Goal: Transaction & Acquisition: Register for event/course

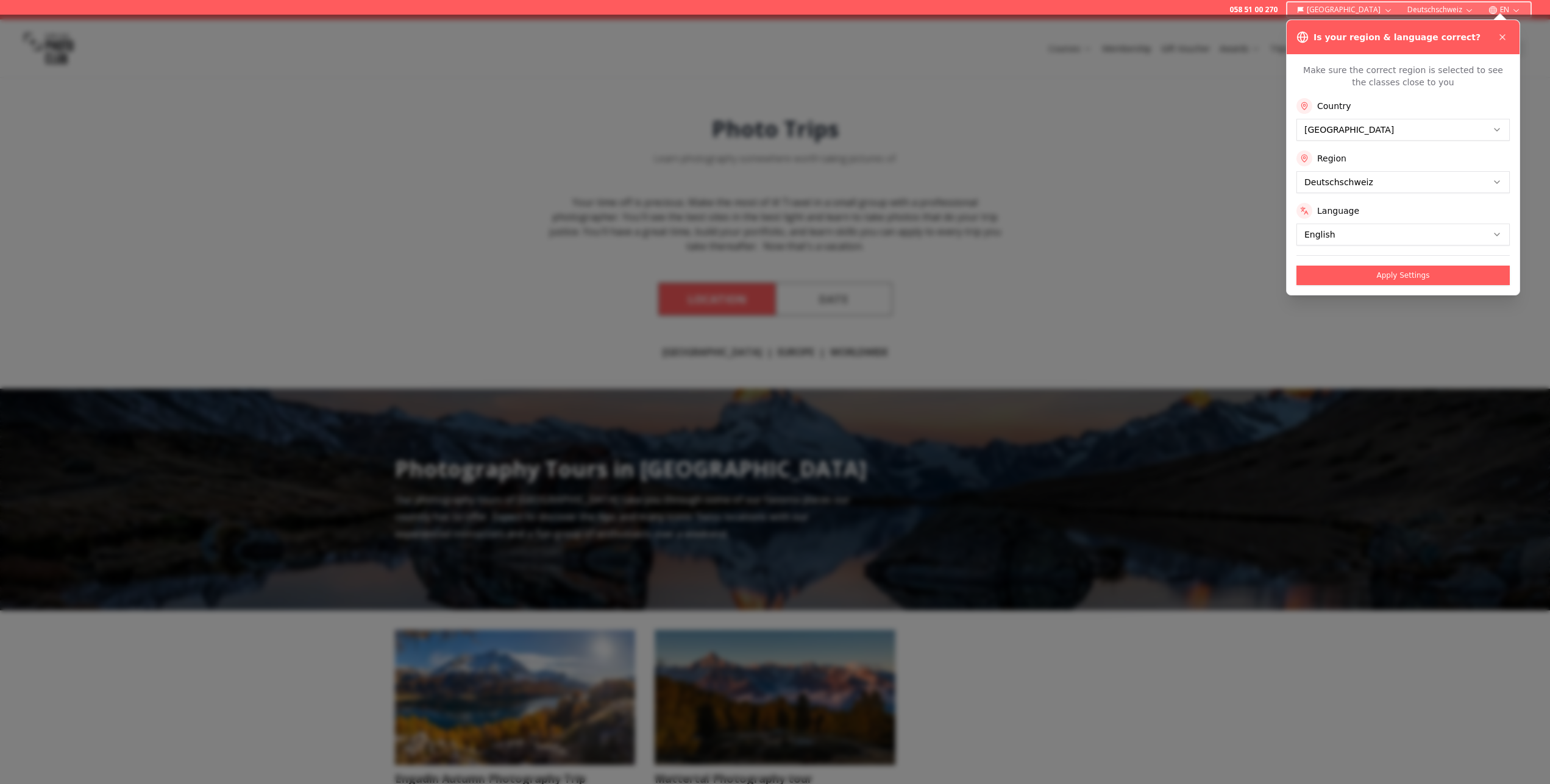
drag, startPoint x: 763, startPoint y: 214, endPoint x: 779, endPoint y: 216, distance: 16.1
click at [764, 214] on div at bounding box center [775, 399] width 1550 height 770
click at [1505, 36] on icon at bounding box center [1502, 36] width 10 height 10
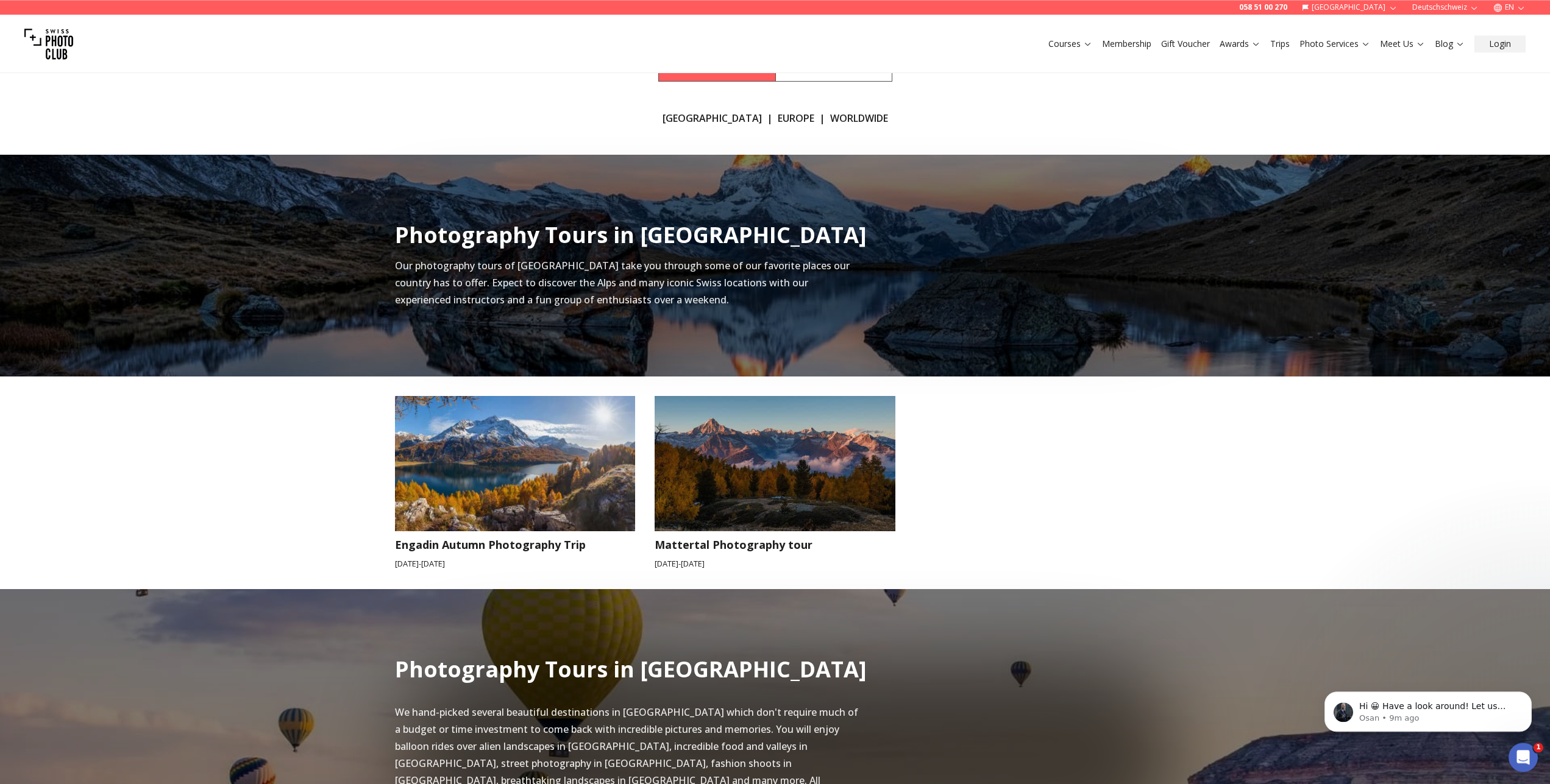
scroll to position [186, 0]
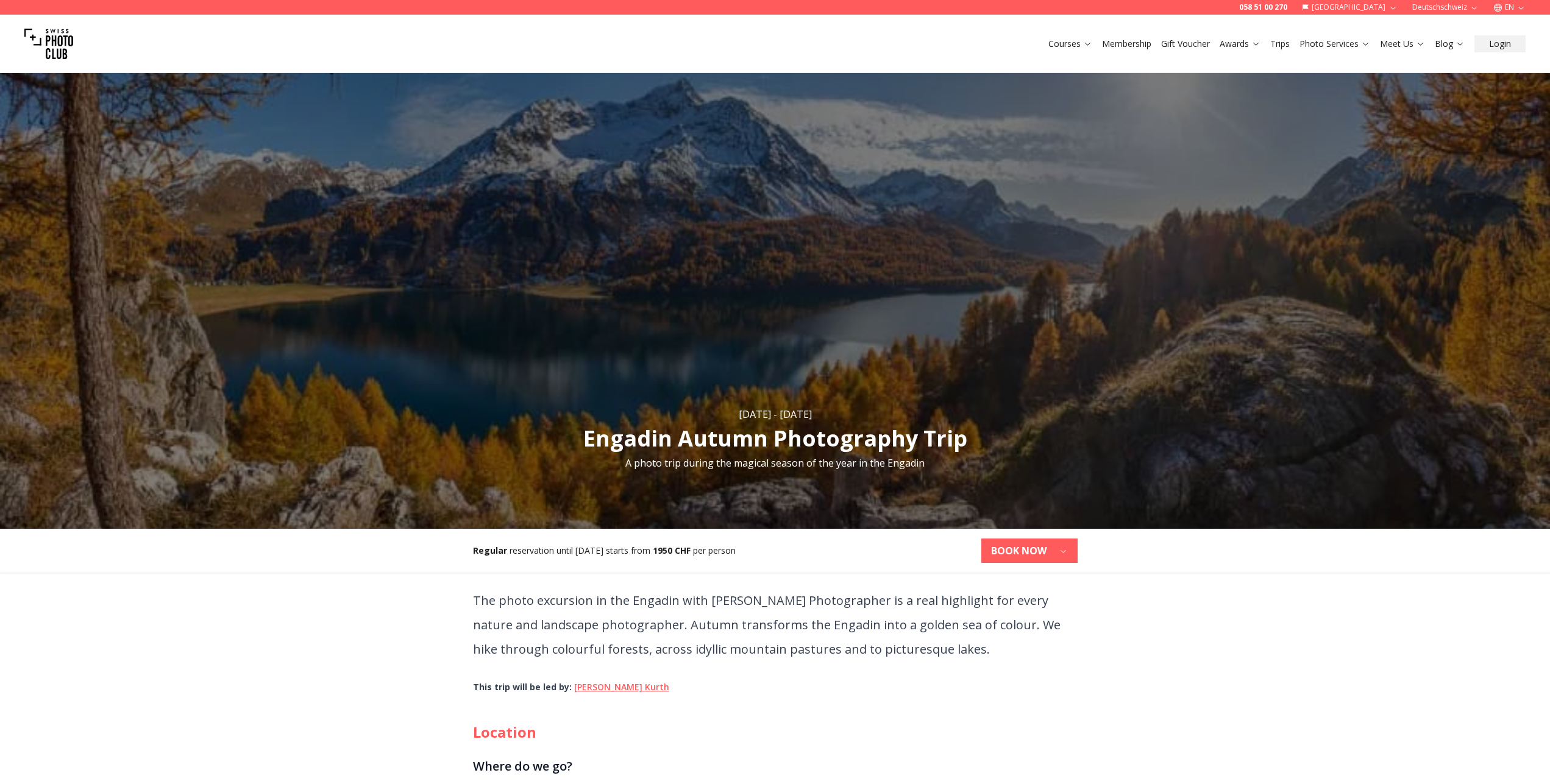
scroll to position [373, 0]
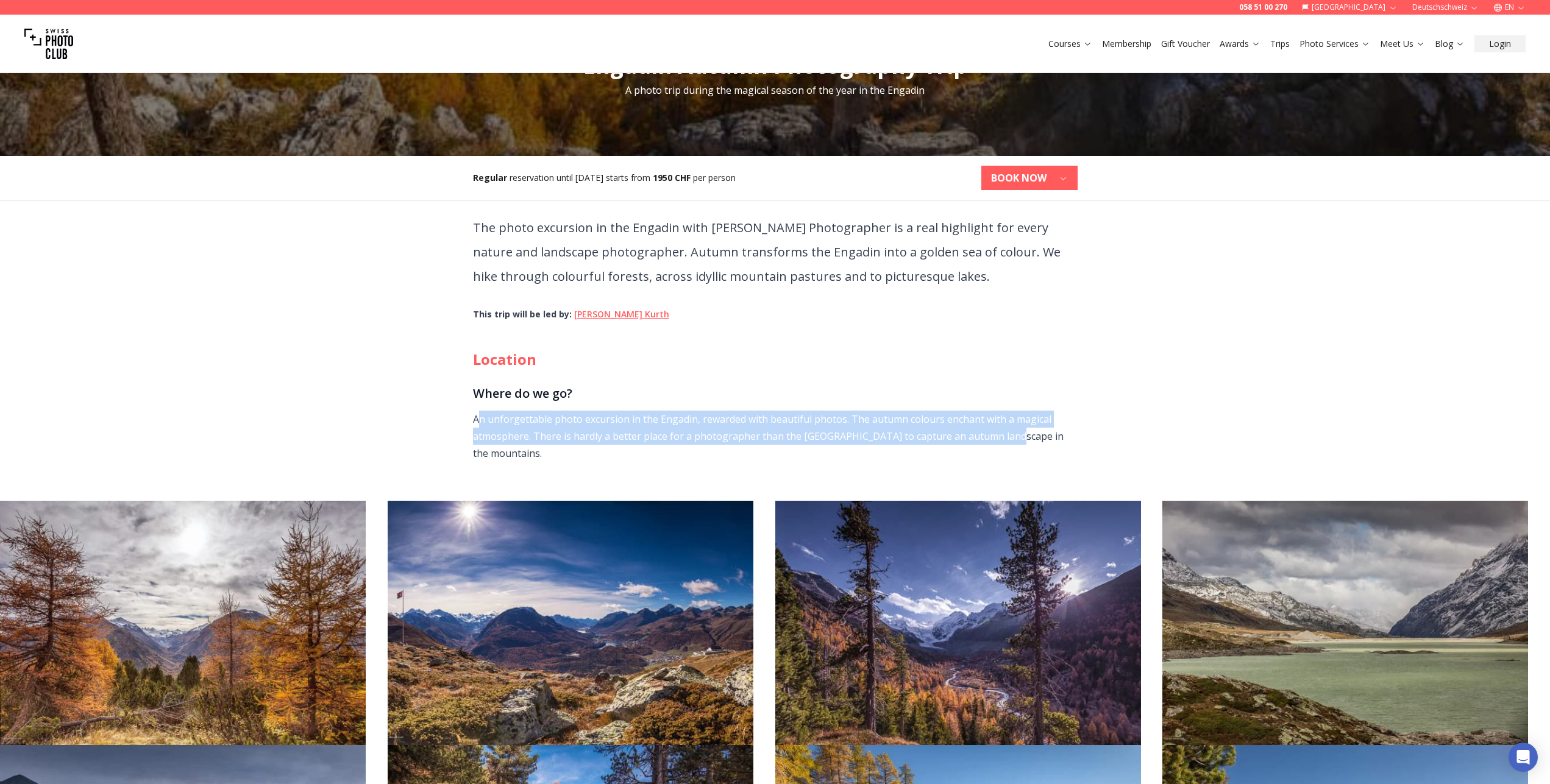
drag, startPoint x: 480, startPoint y: 420, endPoint x: 1011, endPoint y: 445, distance: 531.6
click at [1011, 445] on p "An unforgettable photo excursion in the Engadin, rewarded with beautiful photos…" at bounding box center [775, 435] width 605 height 51
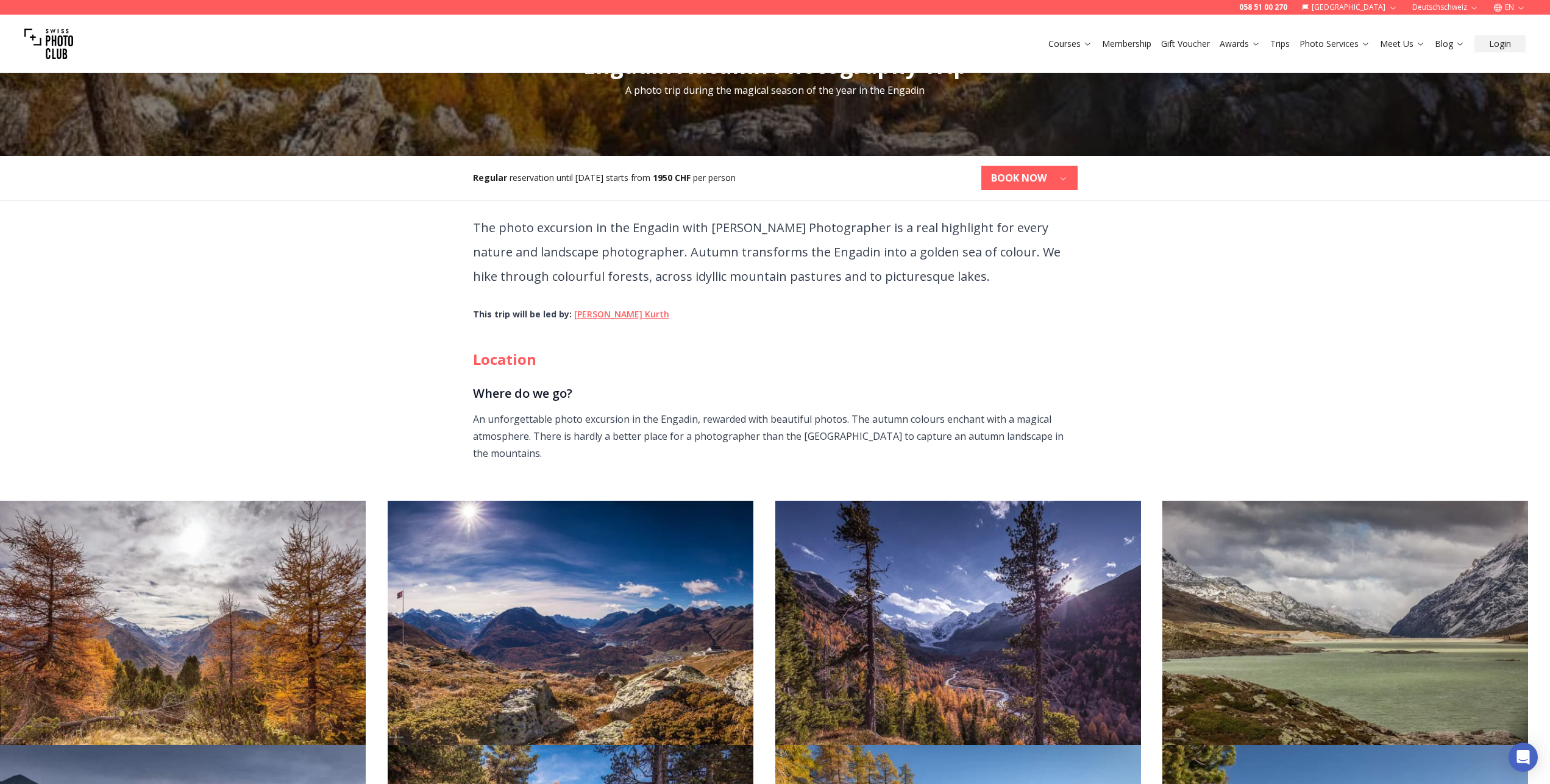
click at [1011, 445] on p "An unforgettable photo excursion in the Engadin, rewarded with beautiful photos…" at bounding box center [775, 435] width 605 height 51
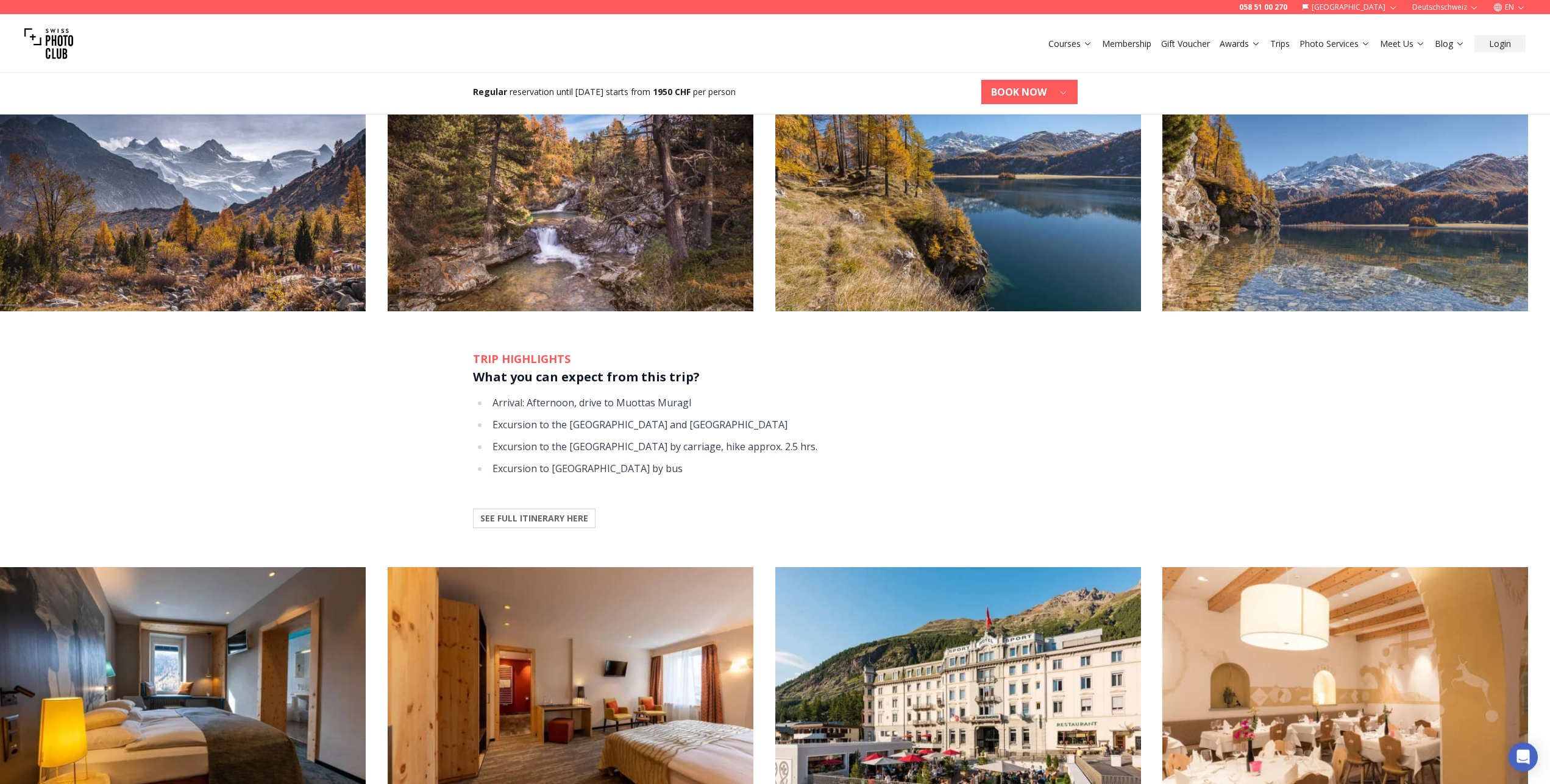
scroll to position [1056, 0]
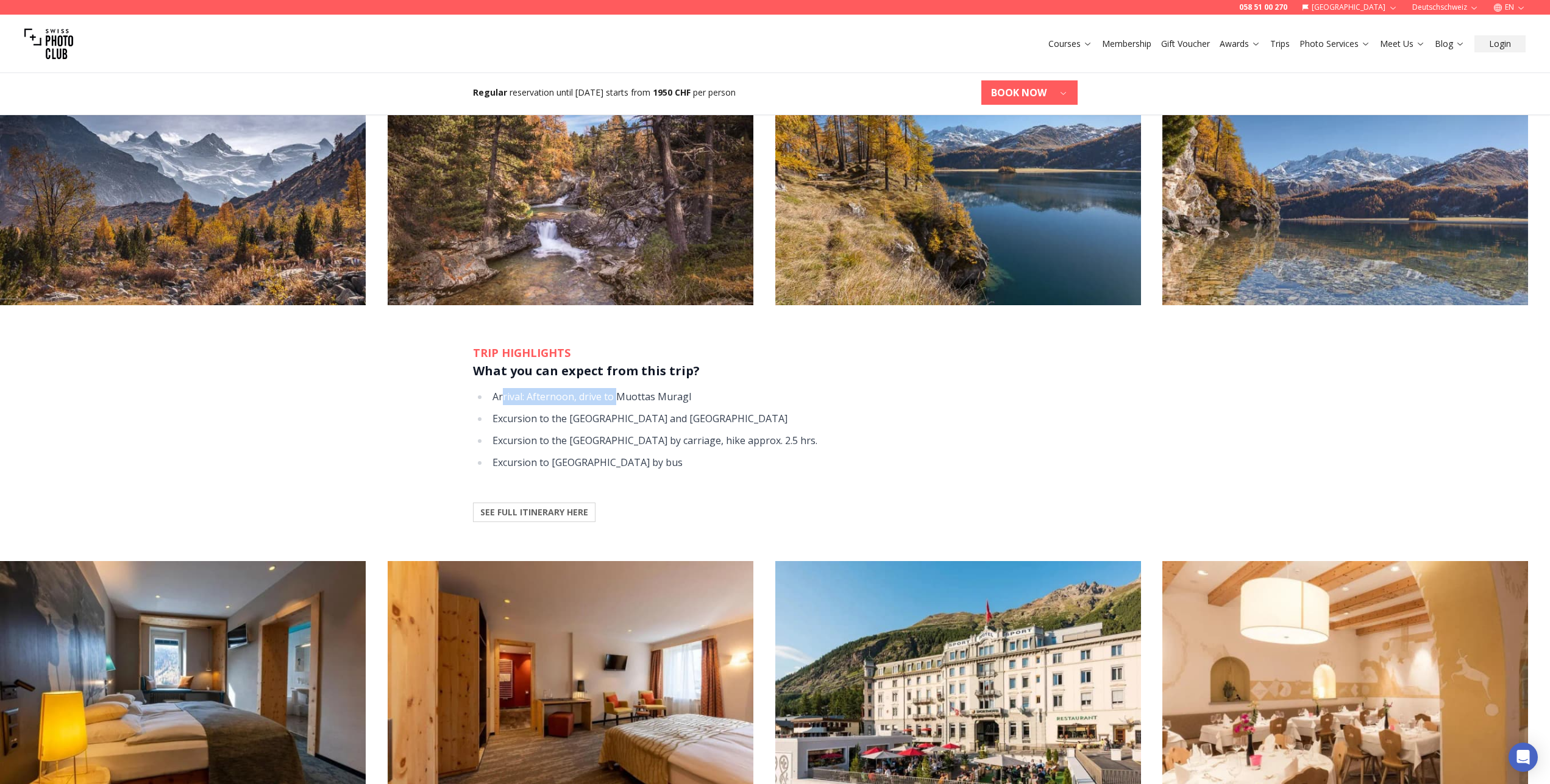
drag, startPoint x: 504, startPoint y: 400, endPoint x: 653, endPoint y: 402, distance: 149.0
click at [625, 400] on li "Arrival: Afternoon, drive to Muottas Muragl" at bounding box center [783, 396] width 588 height 17
click at [658, 402] on li "Arrival: Afternoon, drive to Muottas Muragl" at bounding box center [783, 396] width 588 height 17
drag, startPoint x: 509, startPoint y: 418, endPoint x: 648, endPoint y: 414, distance: 139.1
click at [642, 414] on li "Excursion to the [GEOGRAPHIC_DATA] and [GEOGRAPHIC_DATA]" at bounding box center [783, 418] width 588 height 17
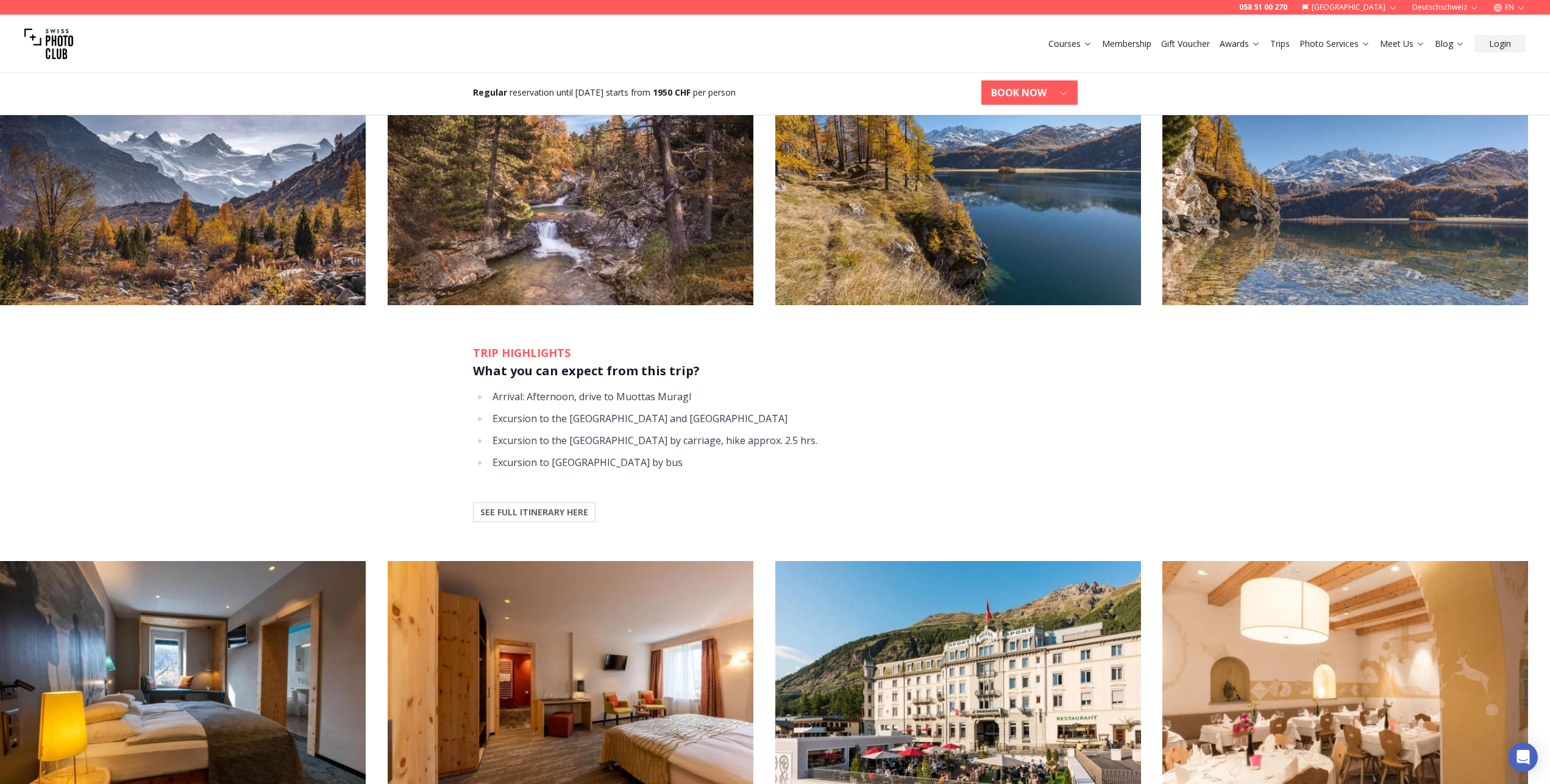
click at [661, 414] on li "Excursion to the [GEOGRAPHIC_DATA] and [GEOGRAPHIC_DATA]" at bounding box center [783, 418] width 588 height 17
drag, startPoint x: 501, startPoint y: 442, endPoint x: 545, endPoint y: 466, distance: 50.1
click at [545, 466] on ul "Arrival: Afternoon, drive to Muottas Muragl Excursion to the [GEOGRAPHIC_DATA] …" at bounding box center [775, 429] width 605 height 83
click at [545, 466] on li "Excursion to [GEOGRAPHIC_DATA] by bus" at bounding box center [783, 462] width 588 height 17
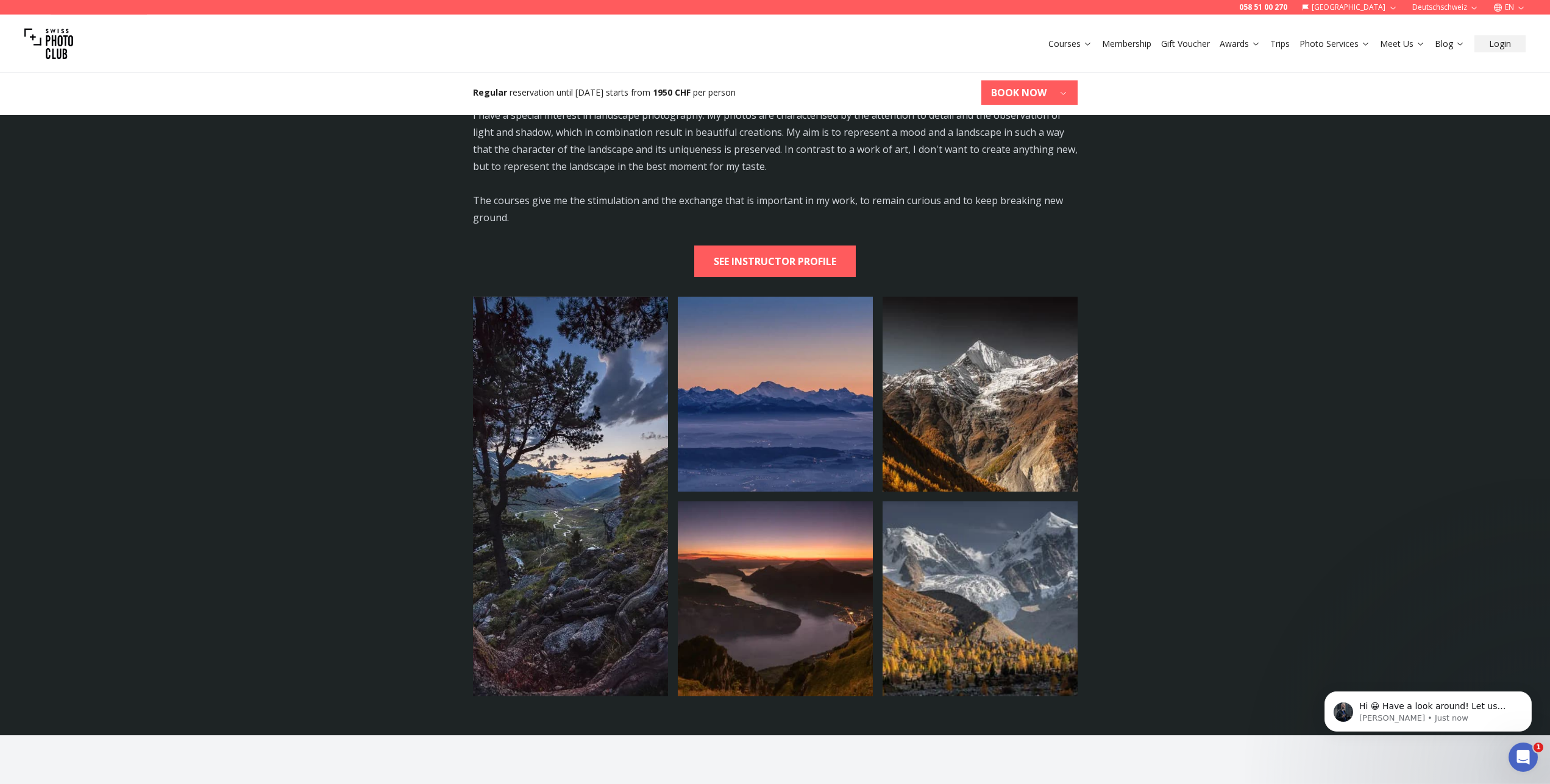
scroll to position [2517, 0]
